Goal: Register for event/course

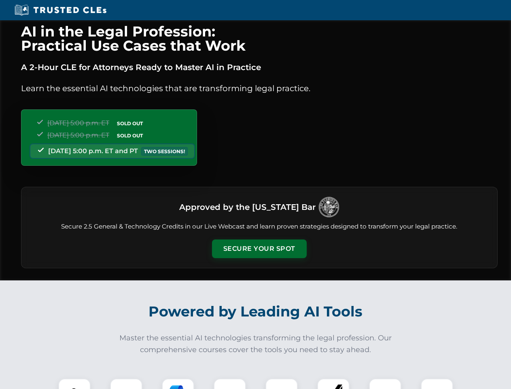
click at [259, 248] on button "Secure Your Spot" at bounding box center [259, 248] width 95 height 19
click at [74, 383] on img at bounding box center [74, 393] width 23 height 23
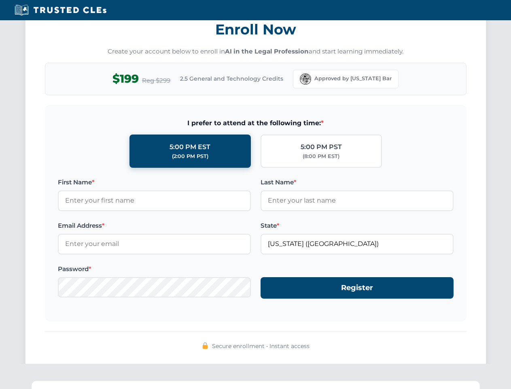
scroll to position [794, 0]
